Goal: Find contact information: Find contact information

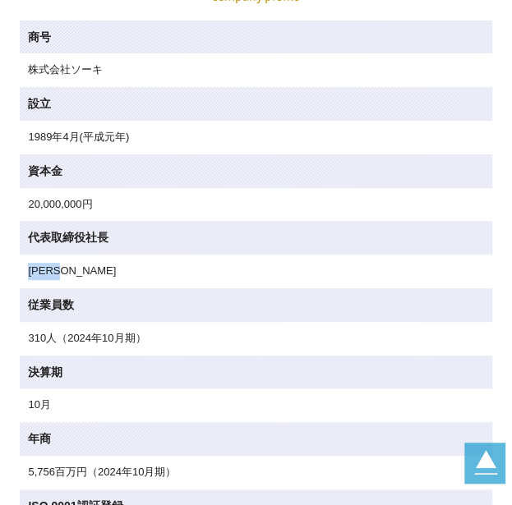
drag, startPoint x: 99, startPoint y: 277, endPoint x: 26, endPoint y: 277, distance: 72.3
click at [26, 277] on td "[PERSON_NAME]" at bounding box center [255, 272] width 471 height 34
copy td "[PERSON_NAME]"
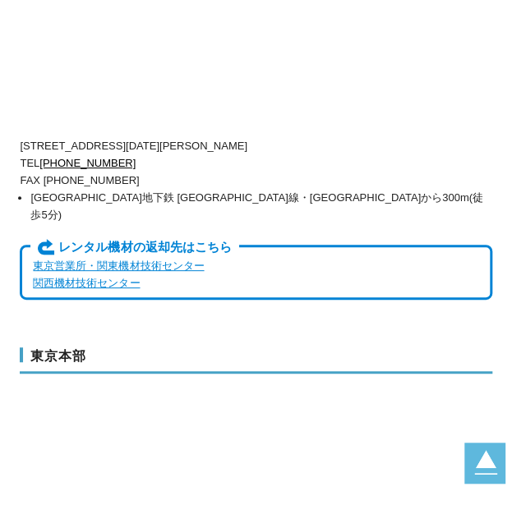
scroll to position [5421, 0]
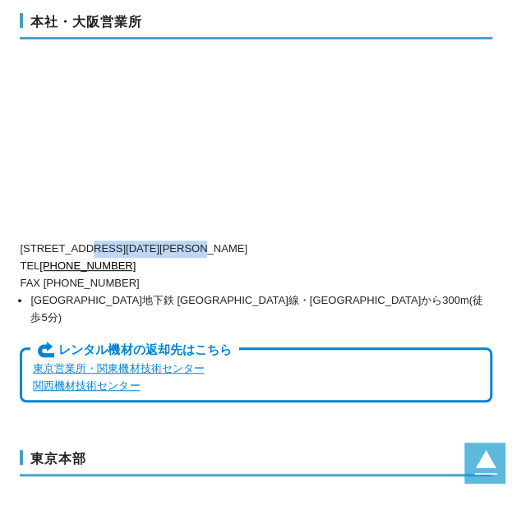
drag, startPoint x: 92, startPoint y: 183, endPoint x: 249, endPoint y: 184, distance: 156.9
click at [249, 241] on p "[STREET_ADDRESS][DATE][PERSON_NAME]" at bounding box center [255, 249] width 471 height 17
copy p "[STREET_ADDRESS][DATE]"
drag, startPoint x: 255, startPoint y: 182, endPoint x: 353, endPoint y: 182, distance: 97.7
click at [353, 241] on p "[STREET_ADDRESS][DATE][PERSON_NAME]" at bounding box center [255, 249] width 471 height 17
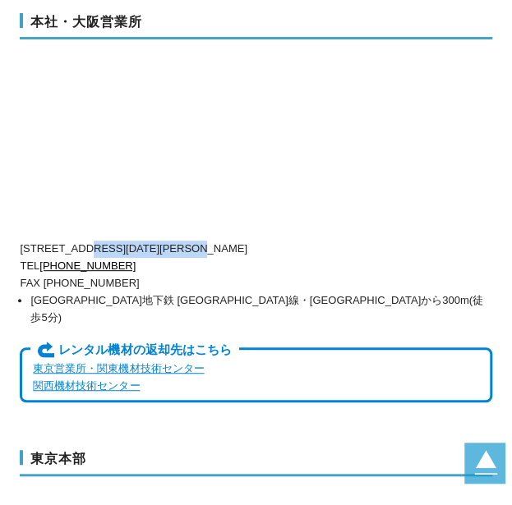
copy p "[PERSON_NAME][STREET_ADDRESS]"
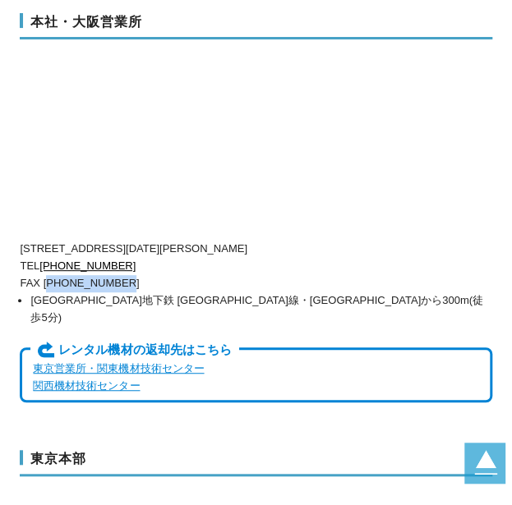
drag, startPoint x: 126, startPoint y: 218, endPoint x: 50, endPoint y: 219, distance: 76.4
click at [50, 275] on p "FAX [PHONE_NUMBER]" at bounding box center [255, 283] width 471 height 17
copy p "06)6538-3660"
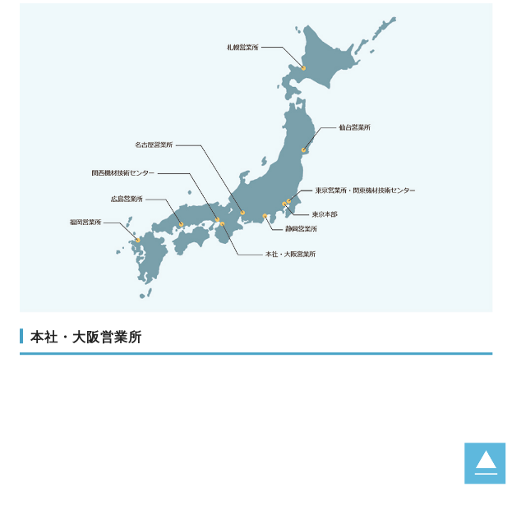
scroll to position [5348, 0]
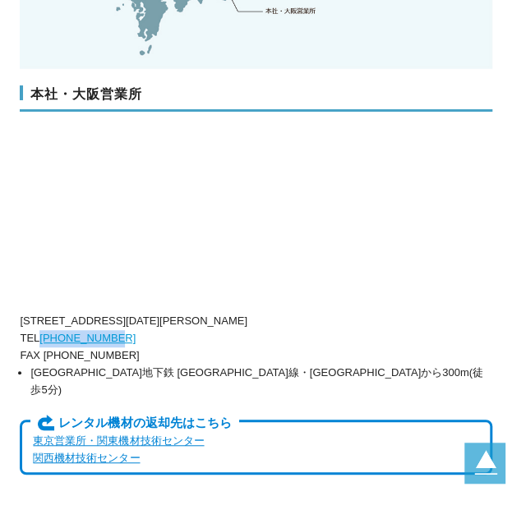
drag, startPoint x: 133, startPoint y: 279, endPoint x: 46, endPoint y: 281, distance: 87.1
click at [46, 330] on p "TEL [PHONE_NUMBER]" at bounding box center [255, 338] width 471 height 17
copy link "[PHONE_NUMBER]"
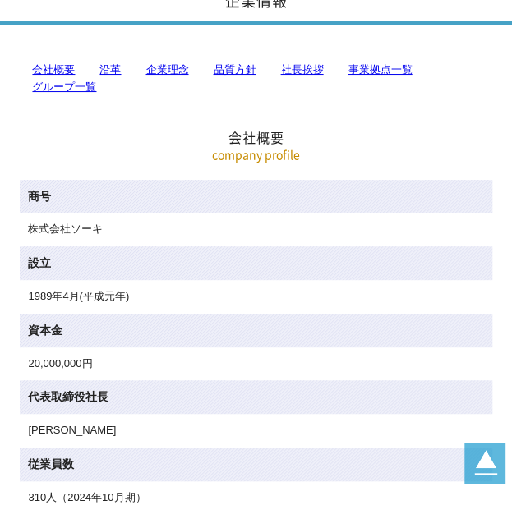
scroll to position [0, 0]
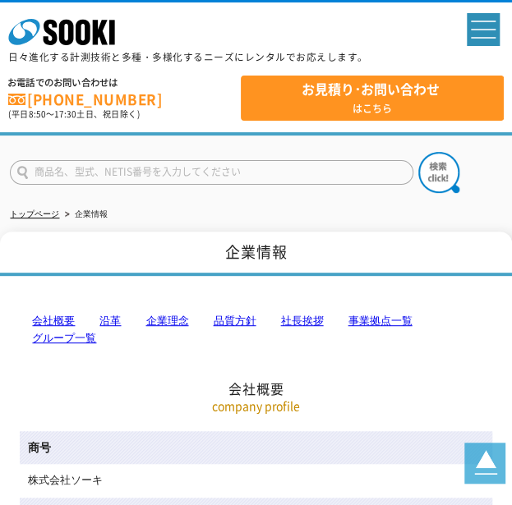
click at [401, 319] on link "事業拠点一覧" at bounding box center [379, 321] width 64 height 12
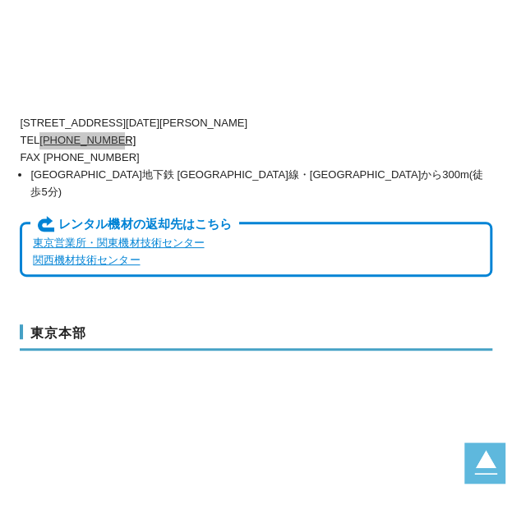
scroll to position [5568, 0]
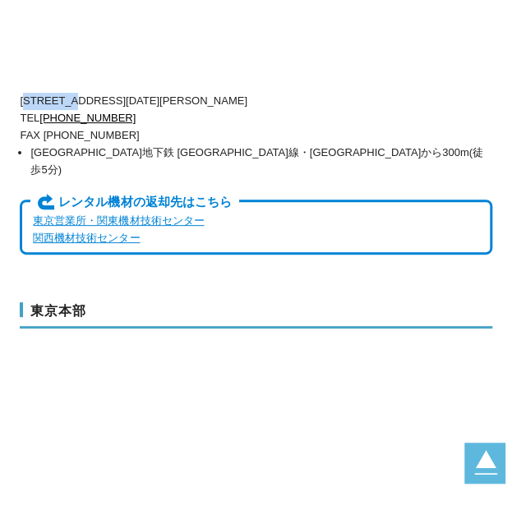
drag, startPoint x: 81, startPoint y: 34, endPoint x: 30, endPoint y: 34, distance: 50.9
click at [30, 93] on p "[STREET_ADDRESS][DATE][PERSON_NAME]" at bounding box center [255, 101] width 471 height 17
copy p "550-0005"
